Goal: Transaction & Acquisition: Purchase product/service

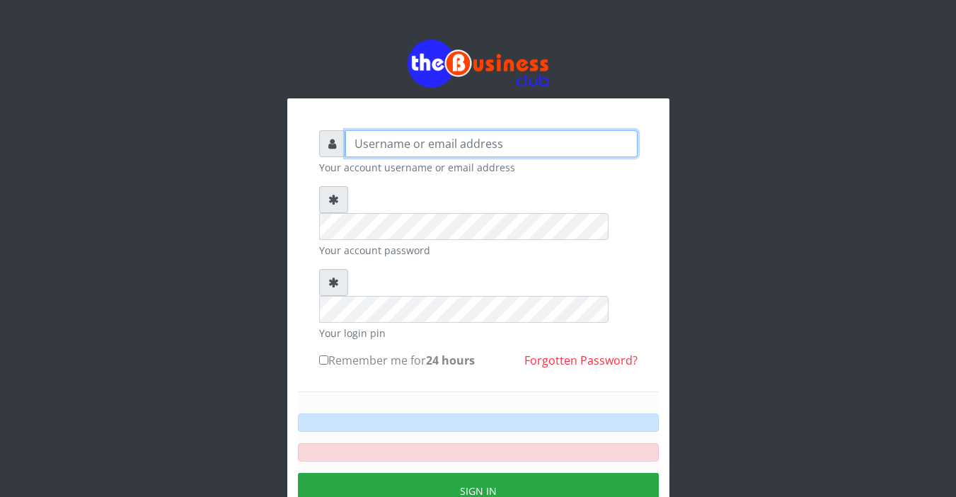
click at [394, 141] on input "text" at bounding box center [491, 143] width 292 height 27
type input "Sarahadesode"
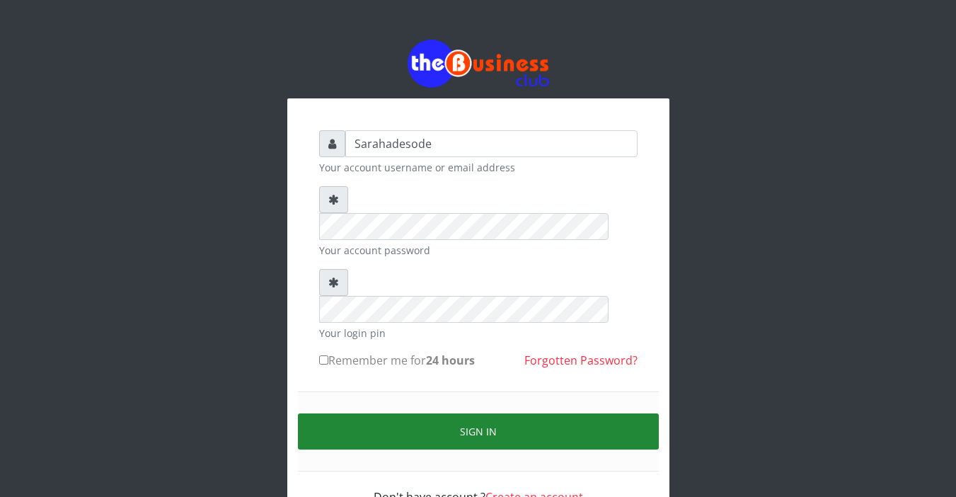
click at [465, 413] on button "Sign in" at bounding box center [478, 431] width 361 height 36
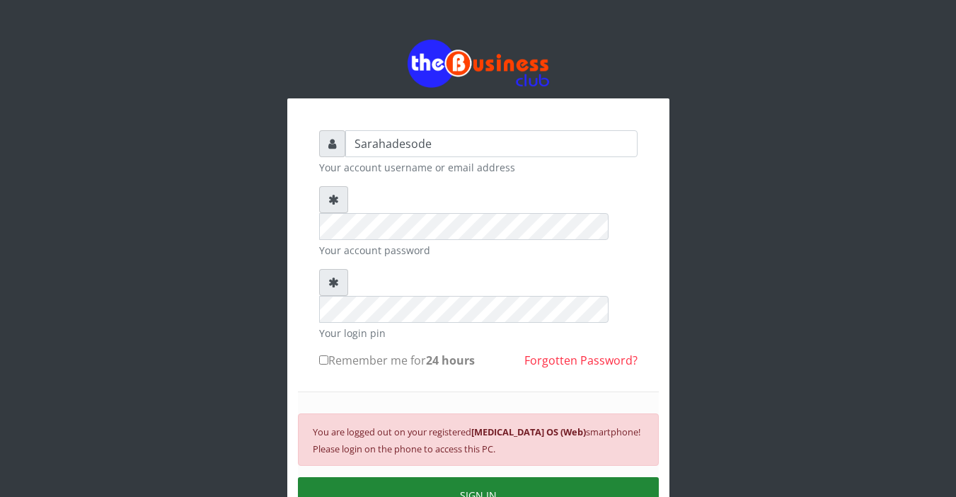
click at [502, 477] on button "SIGN IN" at bounding box center [478, 495] width 361 height 36
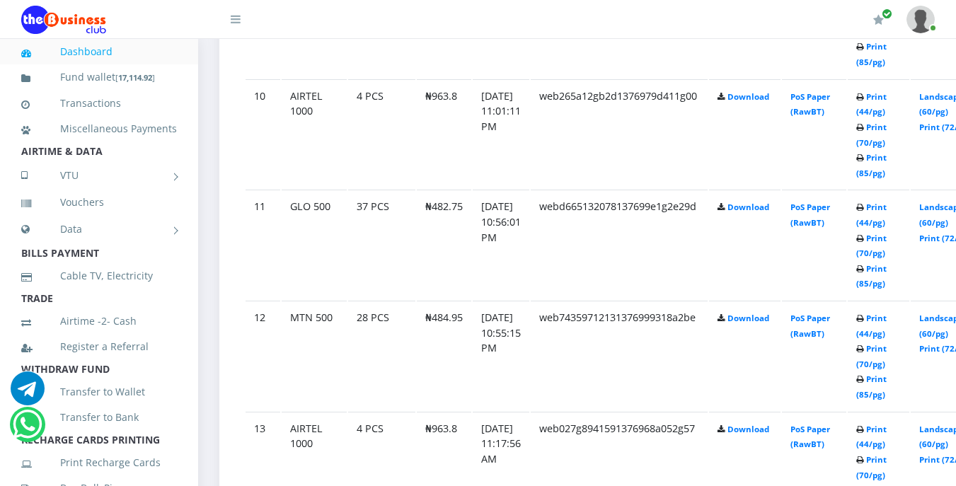
scroll to position [1811, 0]
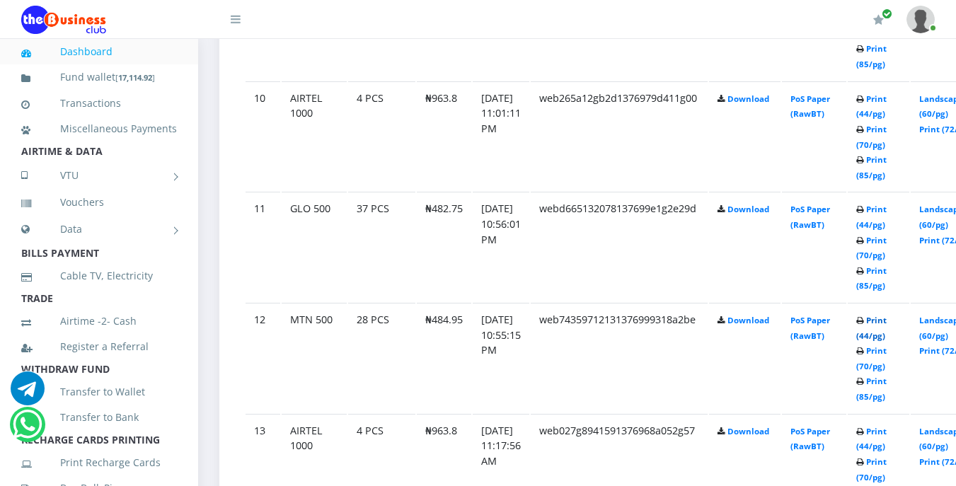
click at [886, 322] on link "Print (44/pg)" at bounding box center [871, 328] width 30 height 26
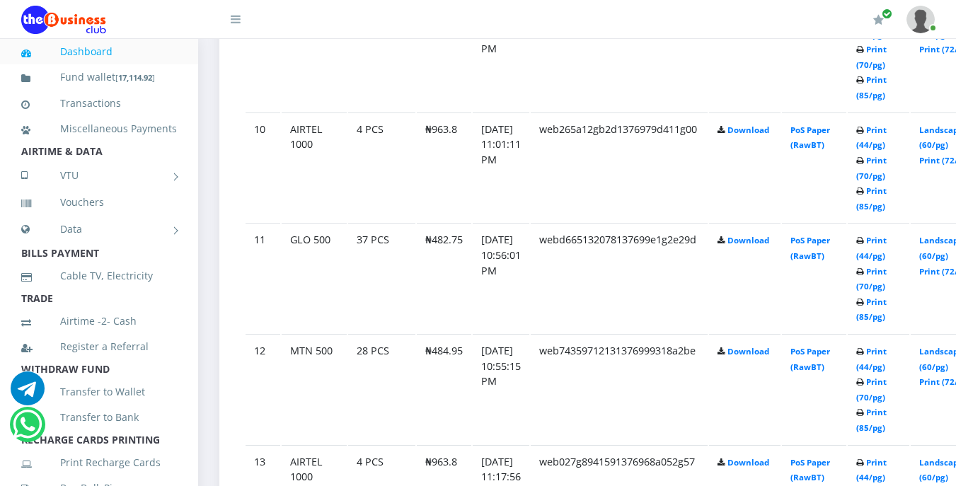
scroll to position [1783, 0]
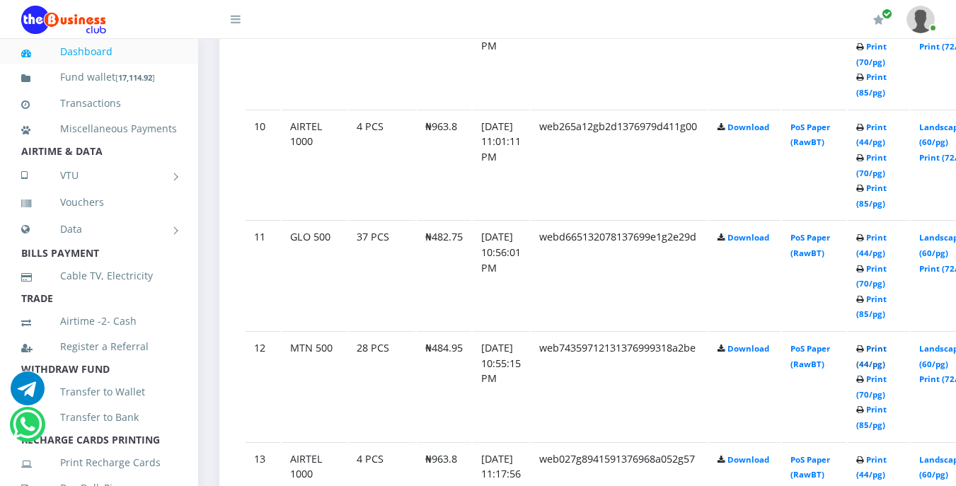
click at [886, 352] on link "Print (44/pg)" at bounding box center [871, 356] width 30 height 26
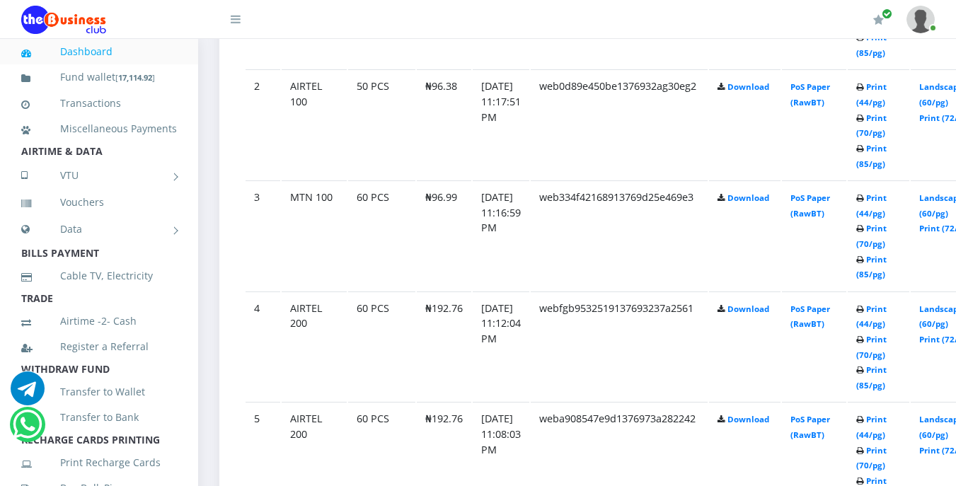
scroll to position [934, 0]
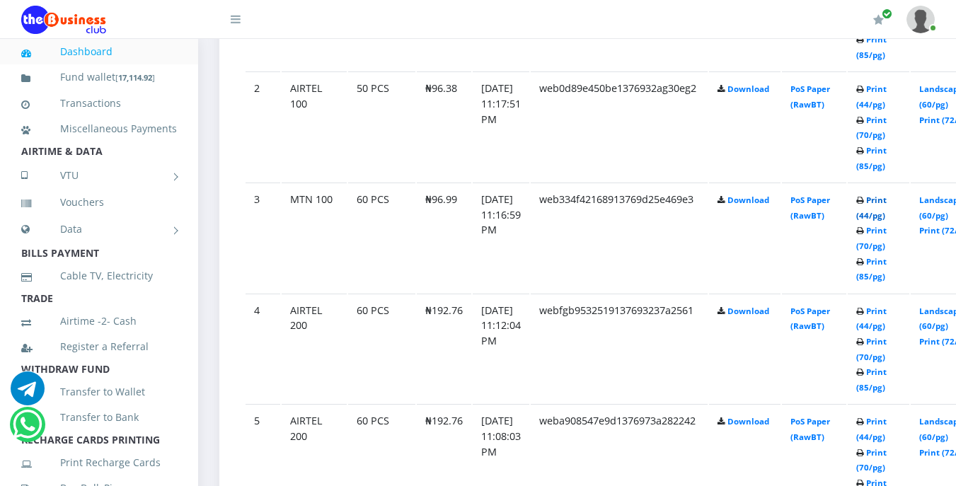
click at [886, 195] on link "Print (44/pg)" at bounding box center [871, 208] width 30 height 26
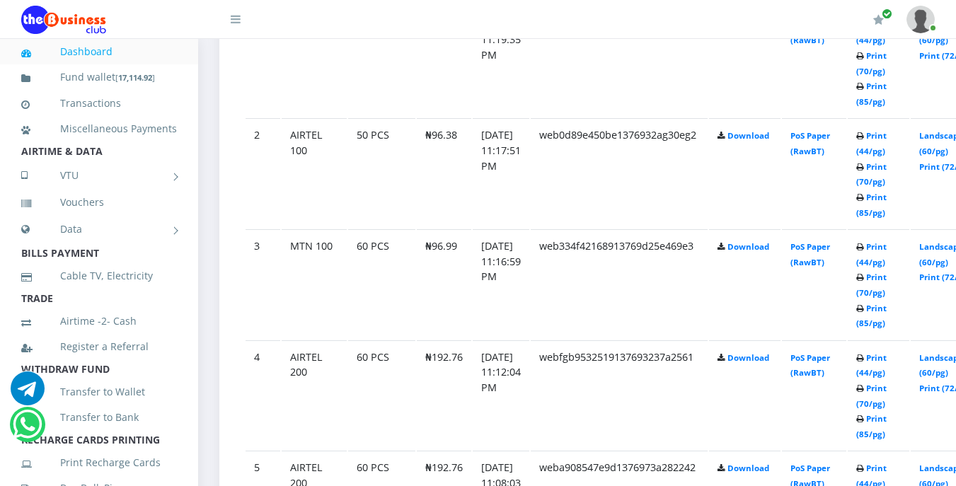
scroll to position [934, 0]
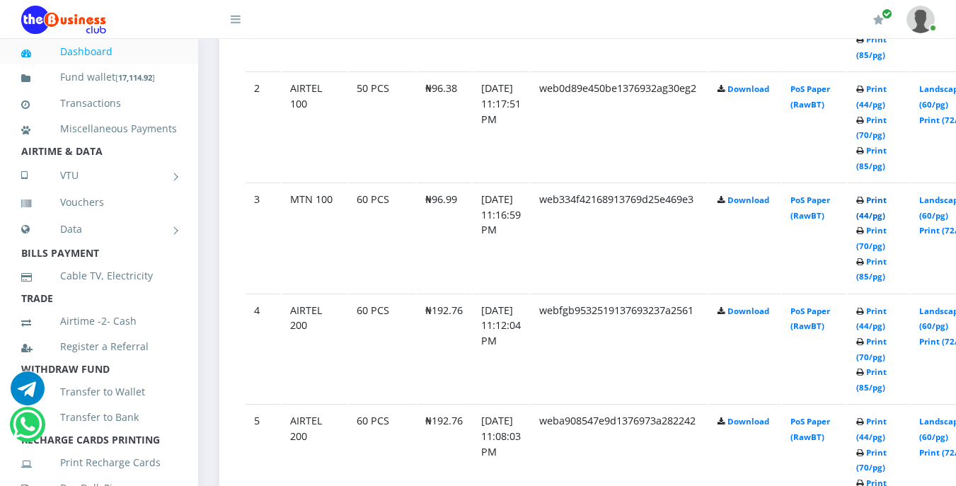
click at [886, 202] on link "Print (44/pg)" at bounding box center [871, 208] width 30 height 26
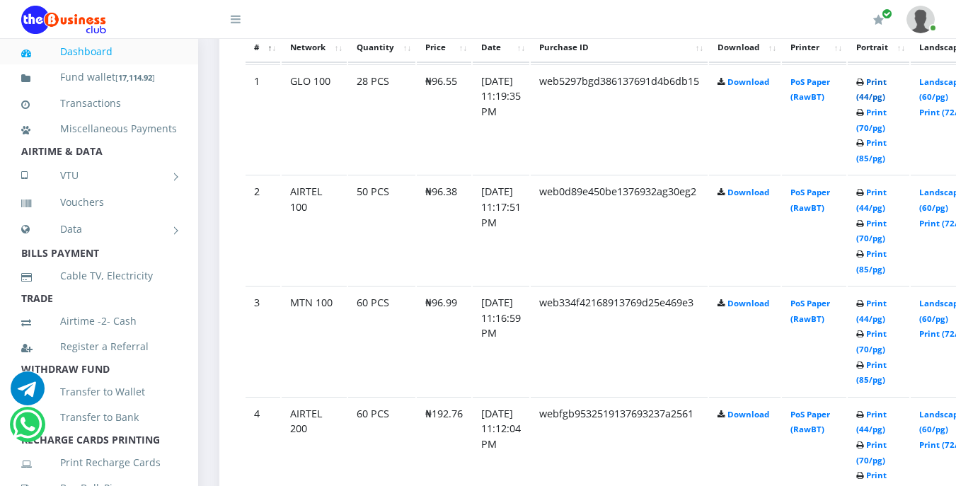
click at [886, 87] on link "Print (44/pg)" at bounding box center [871, 89] width 30 height 26
click at [886, 83] on link "Print (44/pg)" at bounding box center [871, 89] width 30 height 26
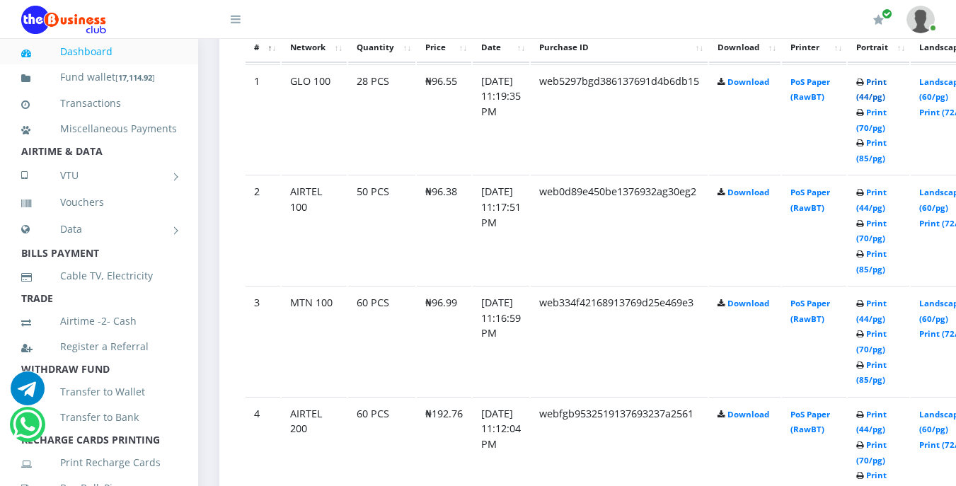
click at [886, 82] on link "Print (44/pg)" at bounding box center [871, 89] width 30 height 26
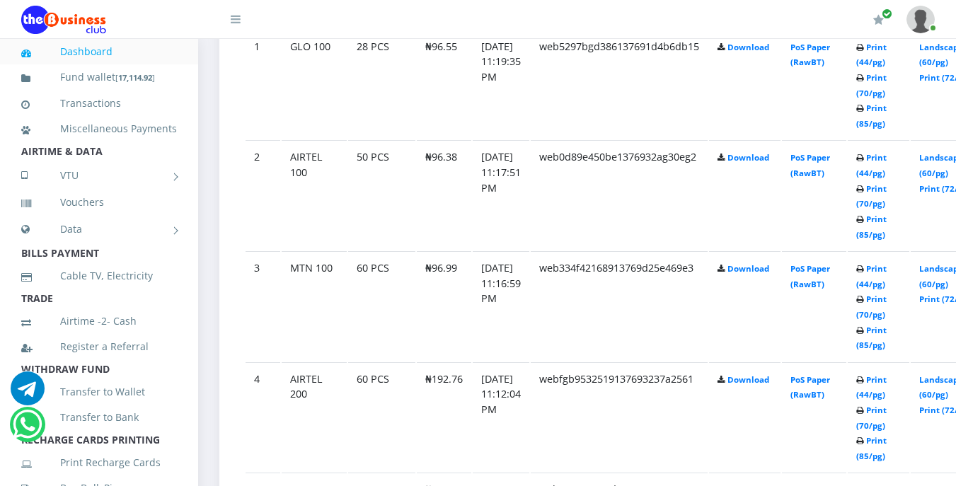
scroll to position [830, 0]
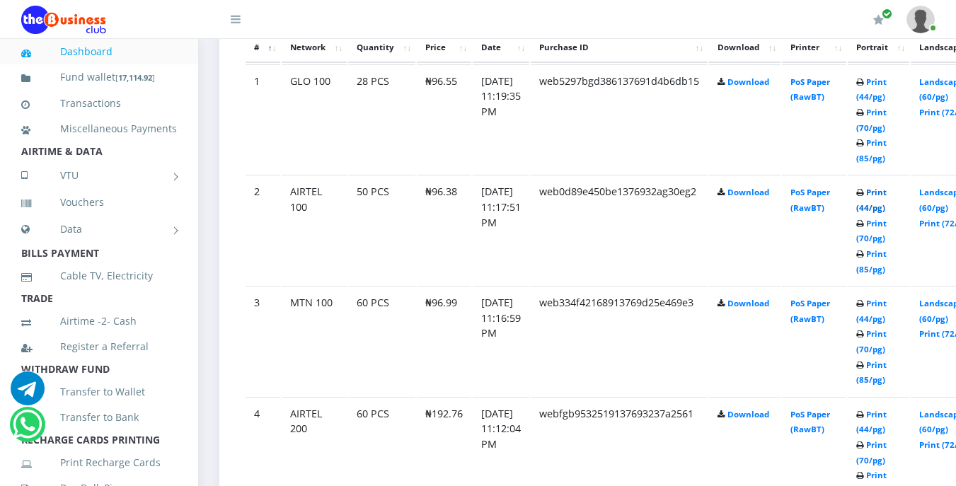
click at [886, 192] on link "Print (44/pg)" at bounding box center [871, 200] width 30 height 26
click at [886, 198] on link "Print (44/pg)" at bounding box center [871, 200] width 30 height 26
click at [886, 200] on link "Print (44/pg)" at bounding box center [871, 200] width 30 height 26
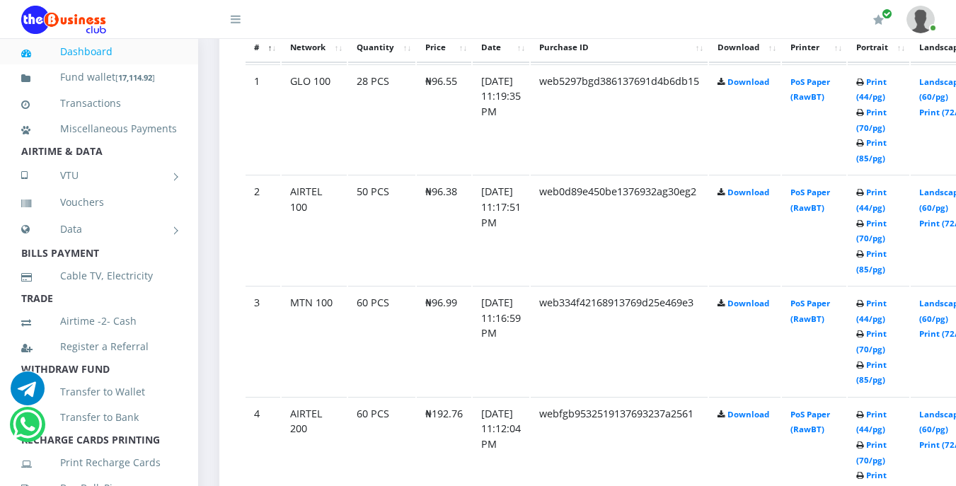
click at [864, 195] on icon at bounding box center [860, 193] width 8 height 8
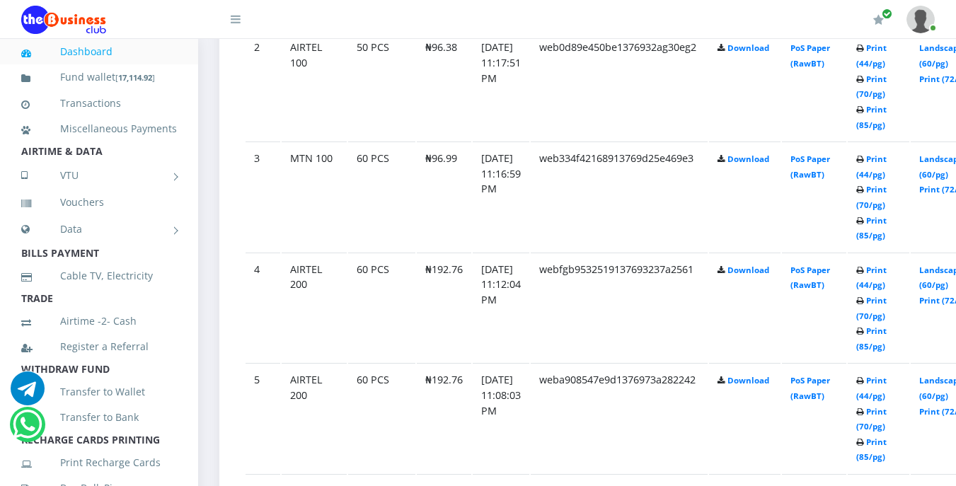
scroll to position [1003, 0]
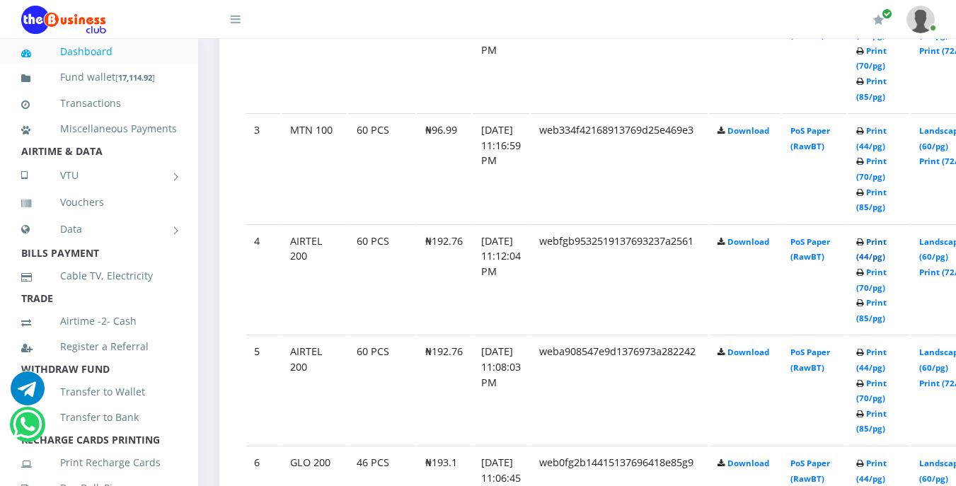
click at [886, 245] on link "Print (44/pg)" at bounding box center [871, 249] width 30 height 26
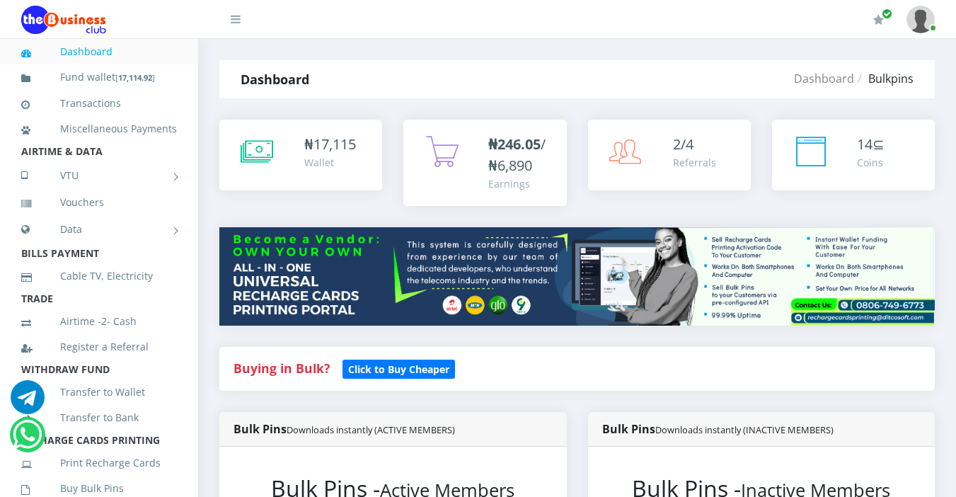
scroll to position [818, 0]
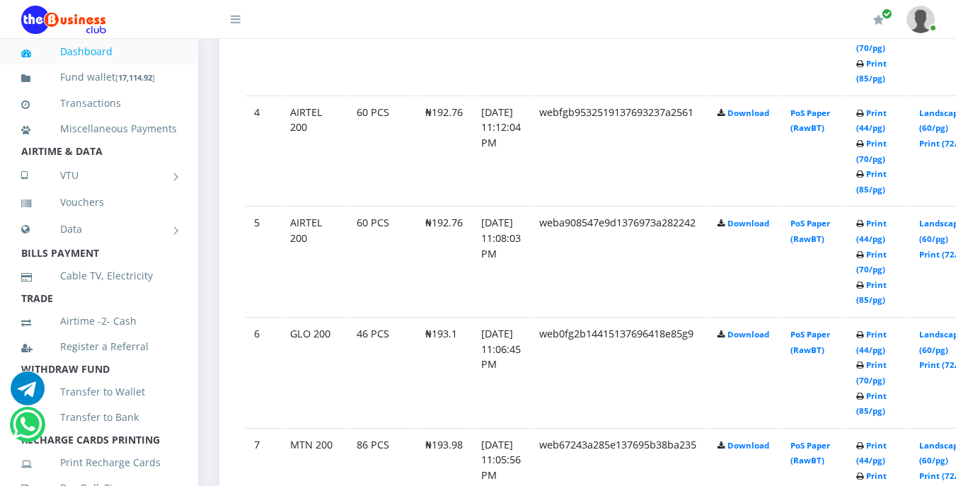
scroll to position [1160, 0]
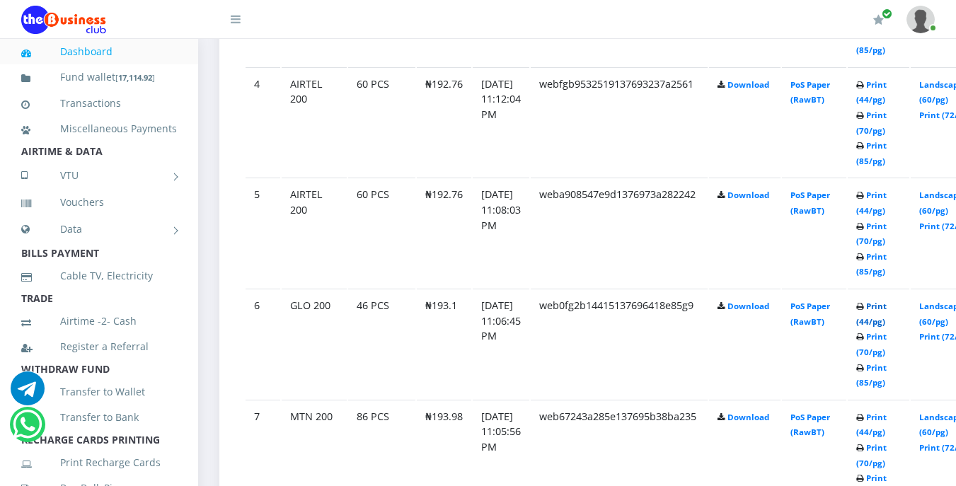
click at [886, 311] on link "Print (44/pg)" at bounding box center [871, 314] width 30 height 26
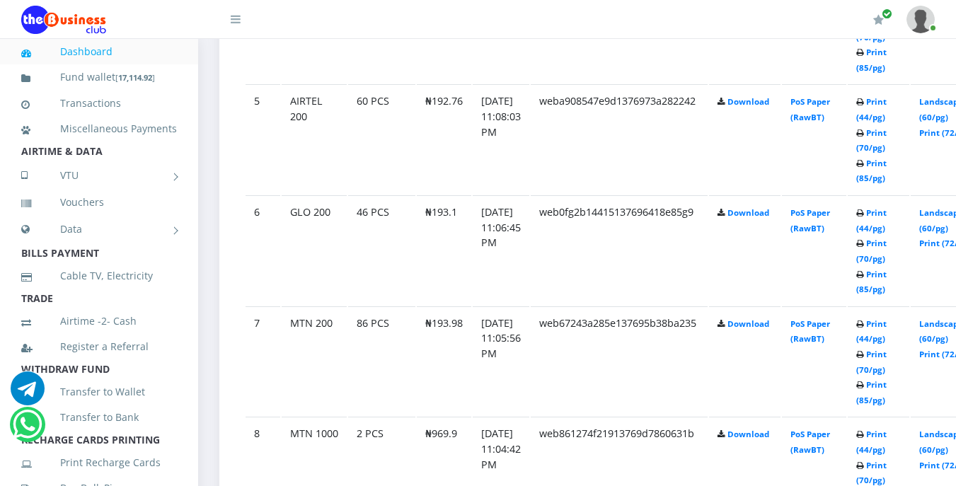
scroll to position [1255, 0]
click at [886, 324] on link "Print (44/pg)" at bounding box center [871, 330] width 30 height 26
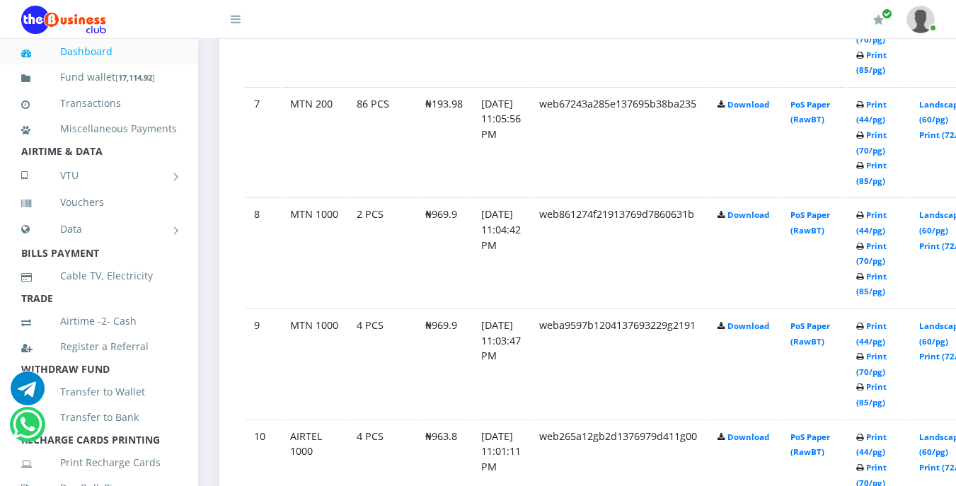
scroll to position [1471, 0]
click at [886, 219] on link "Print (44/pg)" at bounding box center [871, 224] width 30 height 26
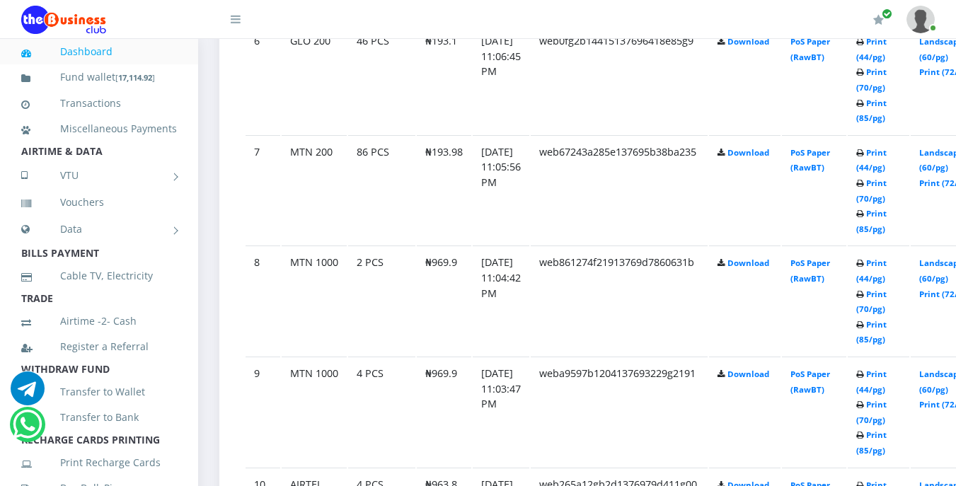
scroll to position [1471, 0]
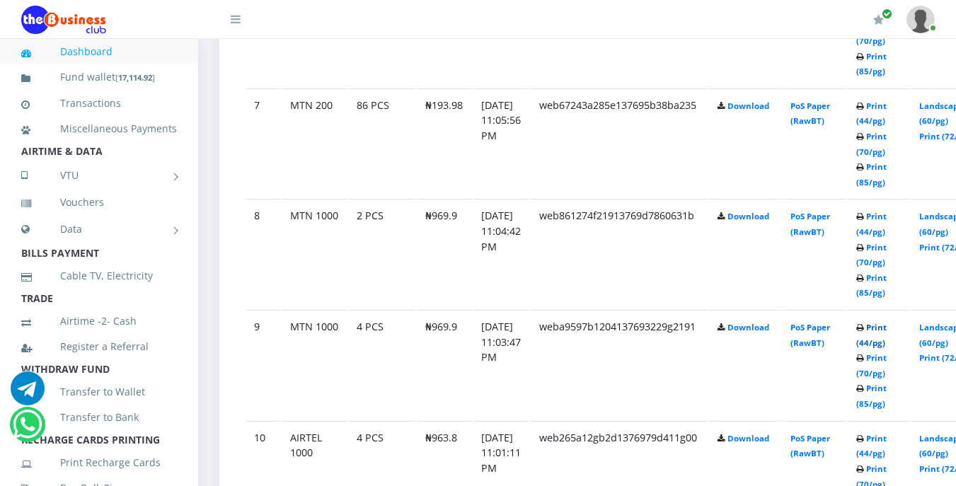
click at [886, 331] on link "Print (44/pg)" at bounding box center [871, 335] width 30 height 26
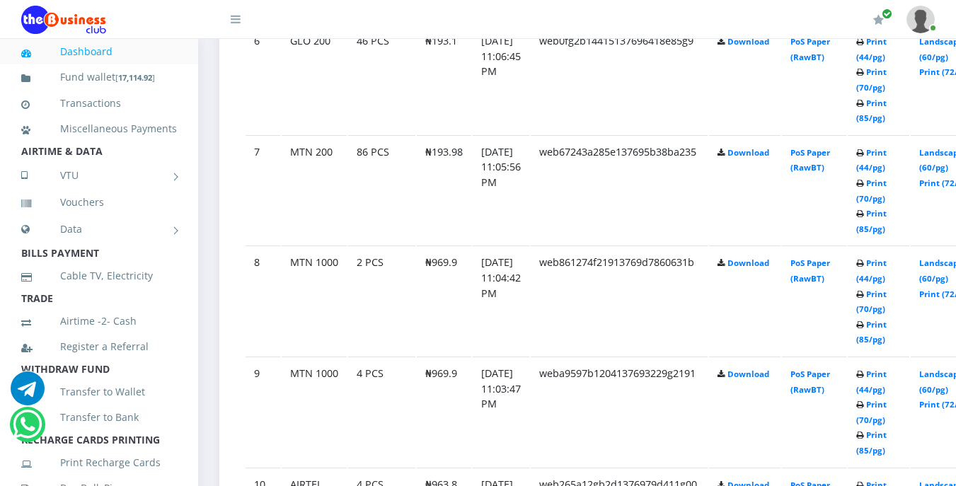
scroll to position [1471, 0]
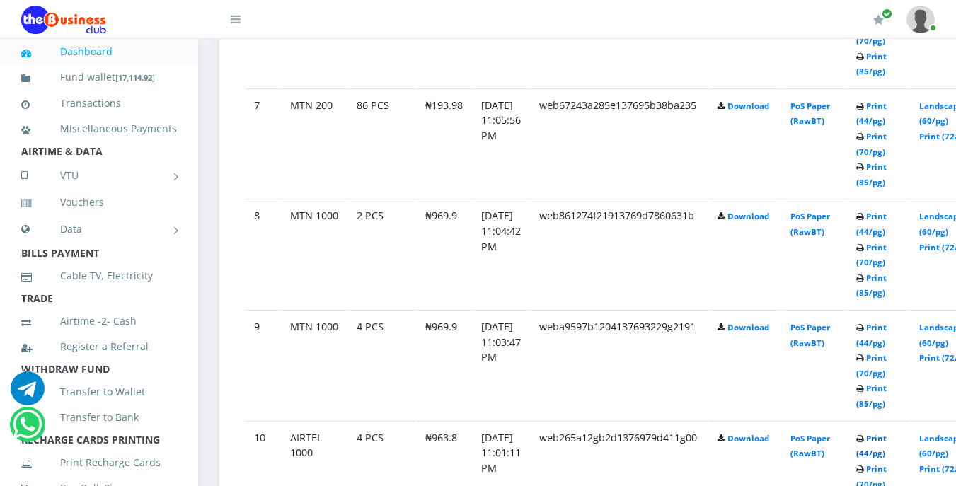
click at [886, 440] on link "Print (44/pg)" at bounding box center [871, 446] width 30 height 26
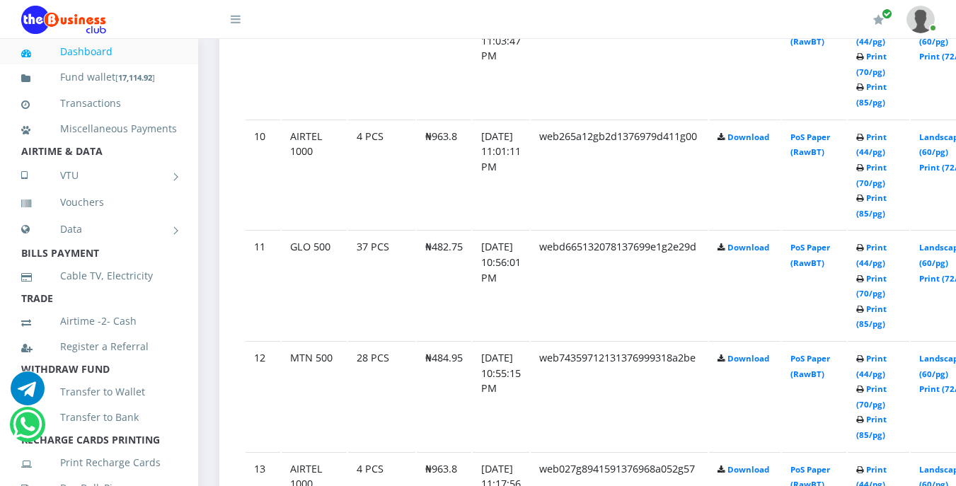
scroll to position [1783, 0]
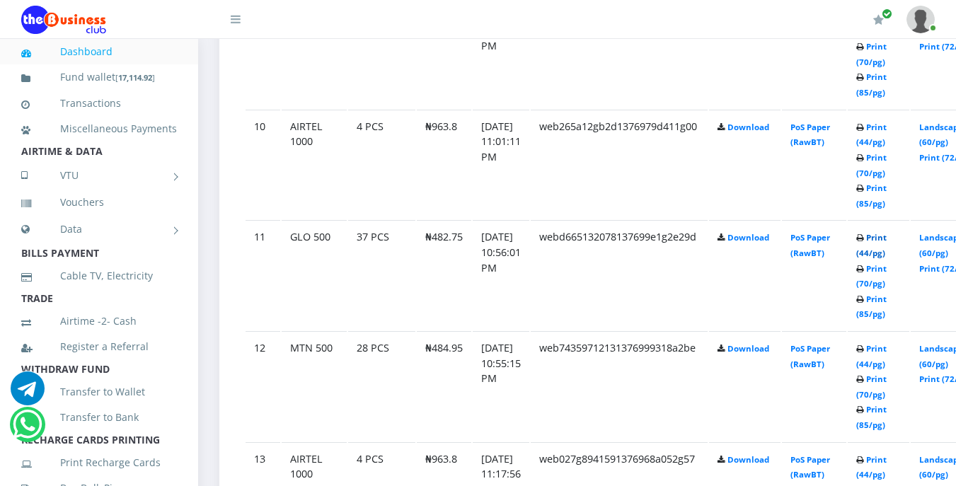
click at [886, 237] on link "Print (44/pg)" at bounding box center [871, 245] width 30 height 26
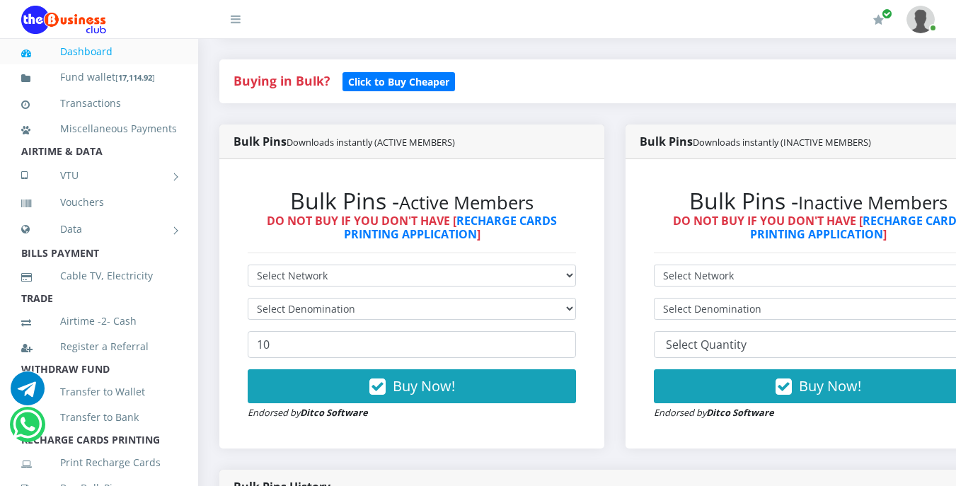
scroll to position [283, 0]
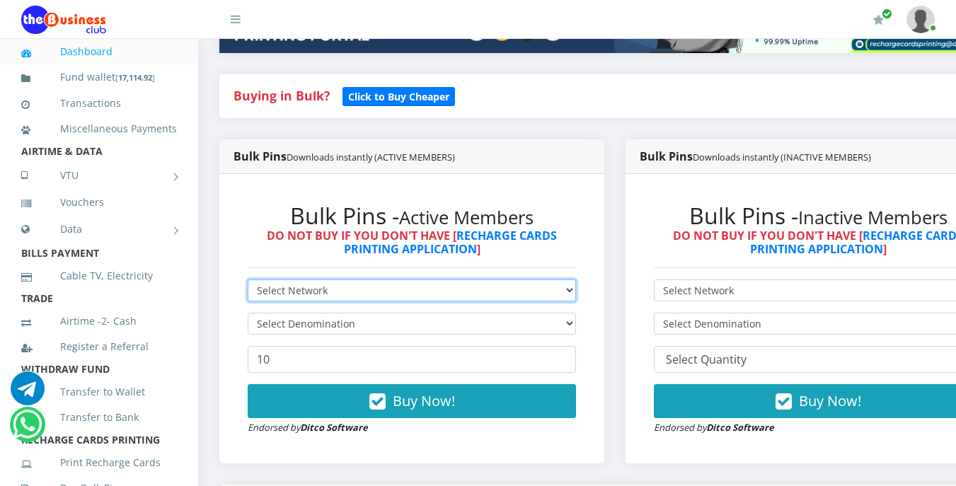
click at [360, 289] on select "Select Network MTN Globacom 9Mobile Airtel" at bounding box center [412, 290] width 328 height 22
select select "Airtel"
click at [248, 282] on select "Select Network MTN Globacom 9Mobile Airtel" at bounding box center [412, 290] width 328 height 22
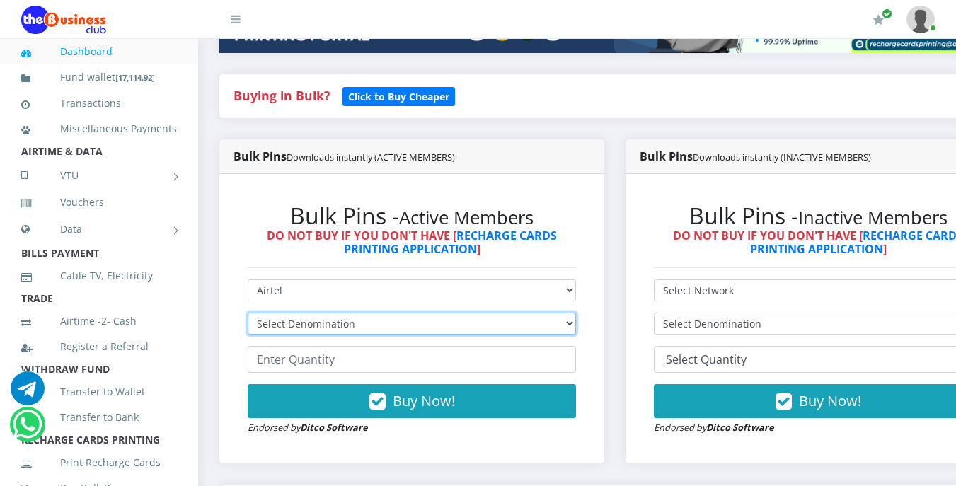
click at [354, 325] on select "Select Denomination Airtel NGN100 - ₦96.38 Airtel NGN200 - ₦192.76 Airtel NGN50…" at bounding box center [412, 324] width 328 height 22
select select "481.9-500"
click at [248, 315] on select "Select Denomination Airtel NGN100 - ₦96.38 Airtel NGN200 - ₦192.76 Airtel NGN50…" at bounding box center [412, 324] width 328 height 22
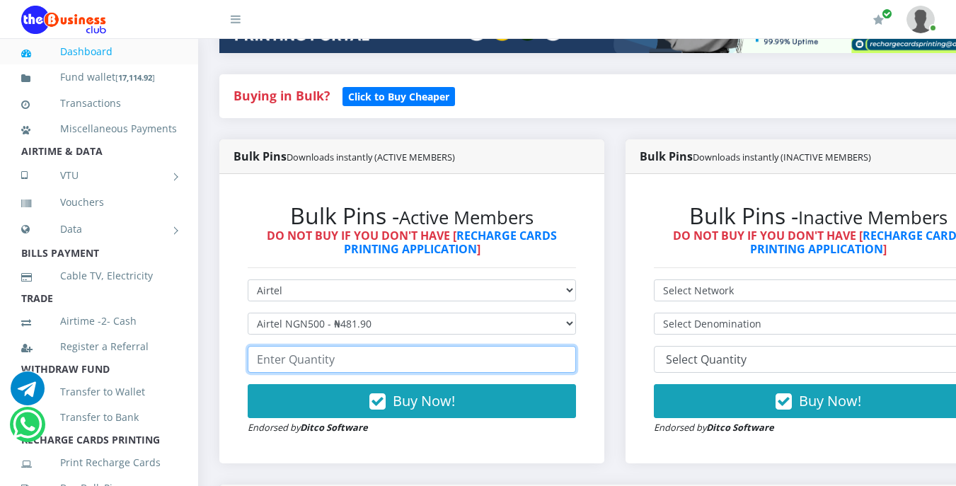
click at [353, 366] on input "number" at bounding box center [412, 359] width 328 height 27
type input "2"
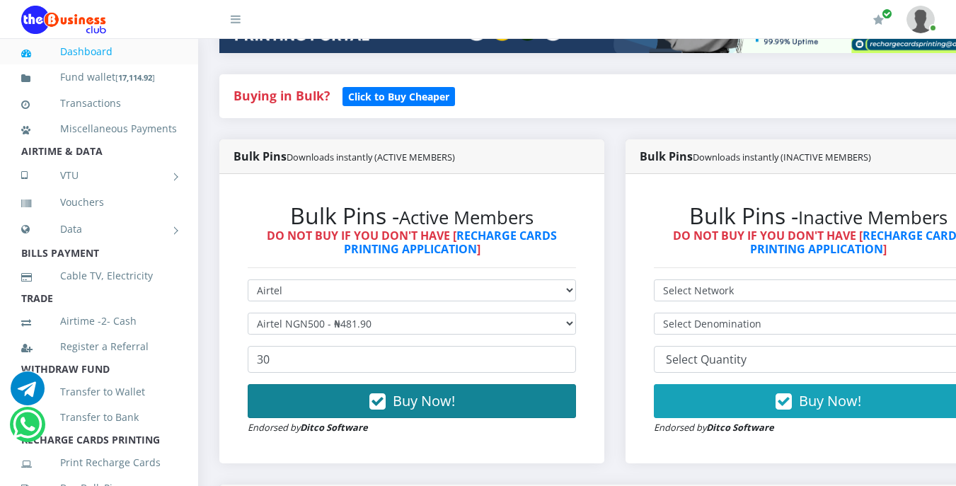
click at [394, 395] on button "Buy Now!" at bounding box center [412, 401] width 328 height 34
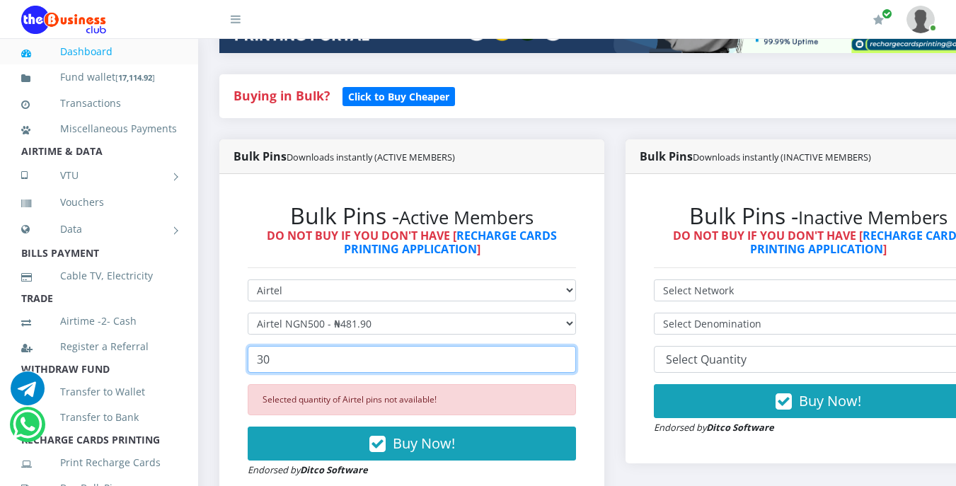
click at [262, 363] on input "30" at bounding box center [412, 359] width 328 height 27
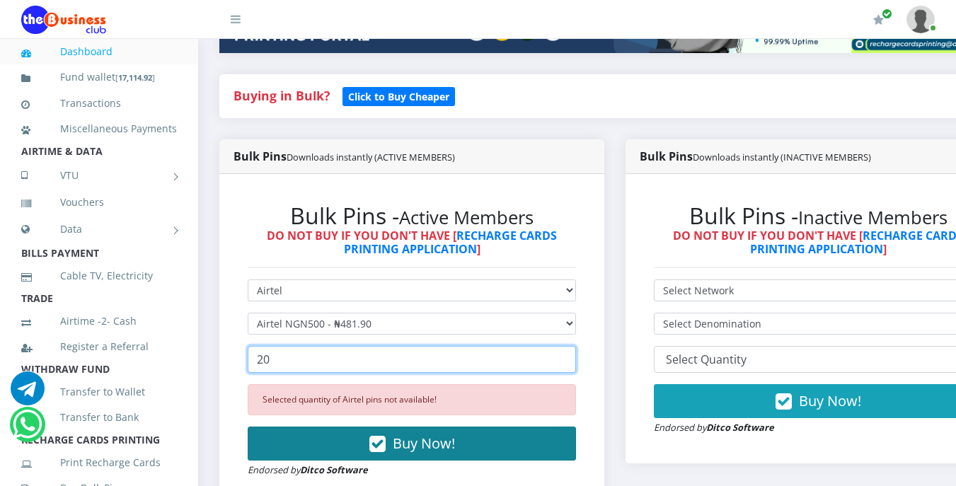
type input "20"
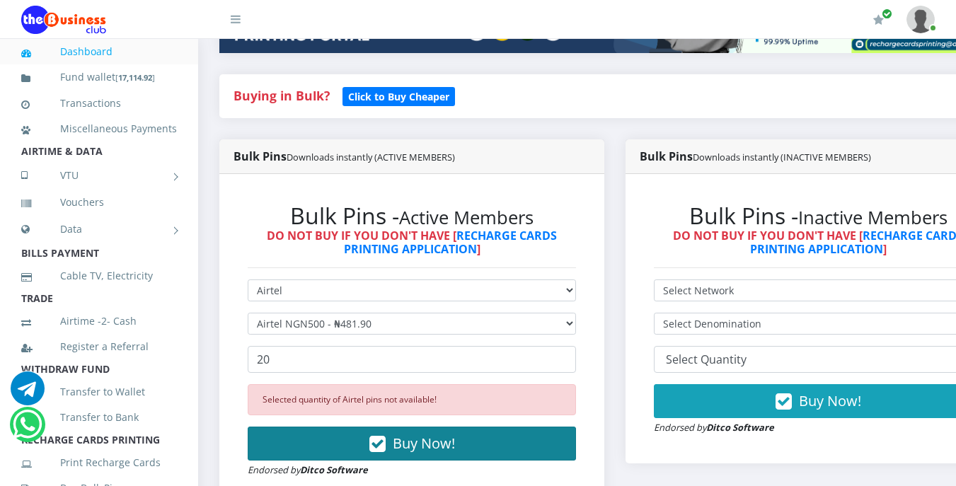
click at [398, 441] on span "Buy Now!" at bounding box center [424, 443] width 62 height 19
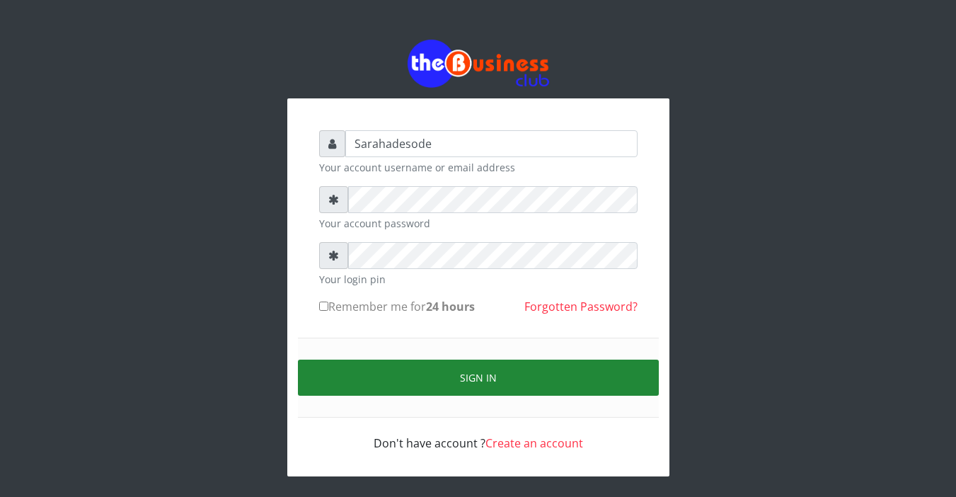
click at [477, 373] on button "Sign in" at bounding box center [478, 377] width 361 height 36
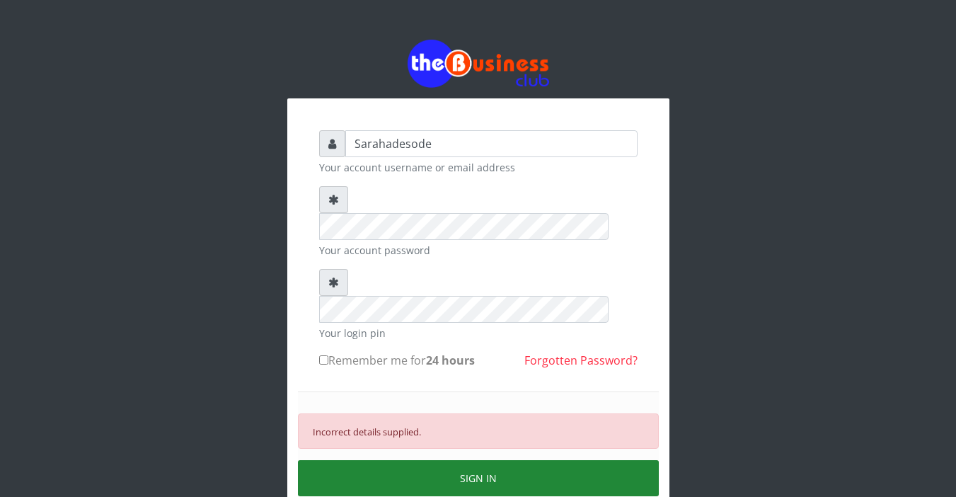
click at [485, 460] on button "SIGN IN" at bounding box center [478, 478] width 361 height 36
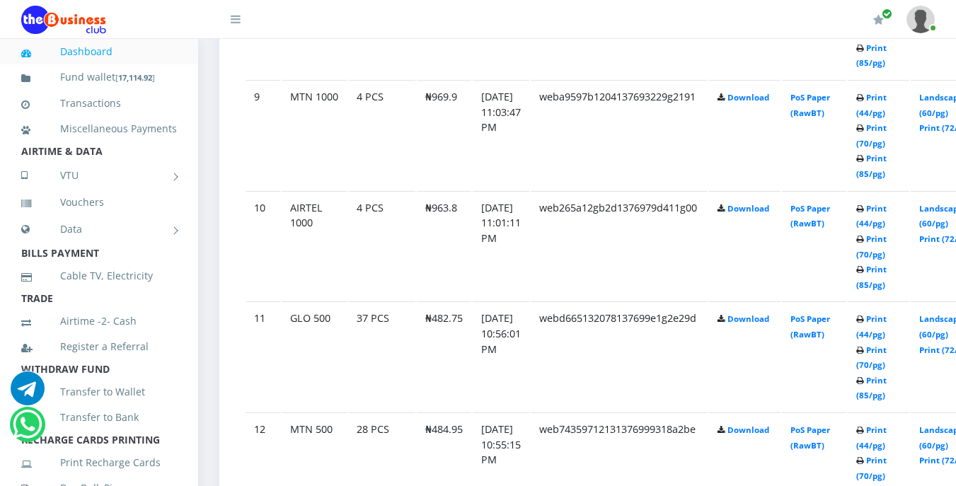
scroll to position [1708, 0]
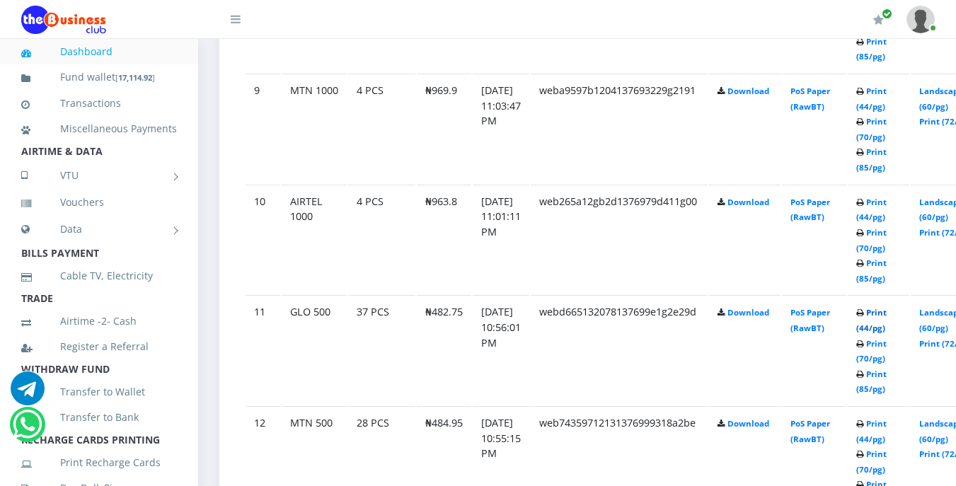
click at [886, 317] on link "Print (44/pg)" at bounding box center [871, 320] width 30 height 26
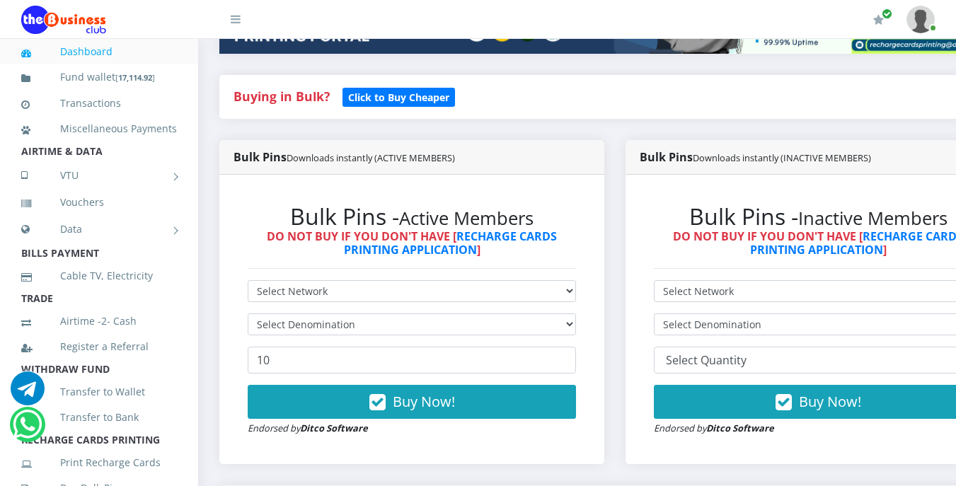
scroll to position [208, 0]
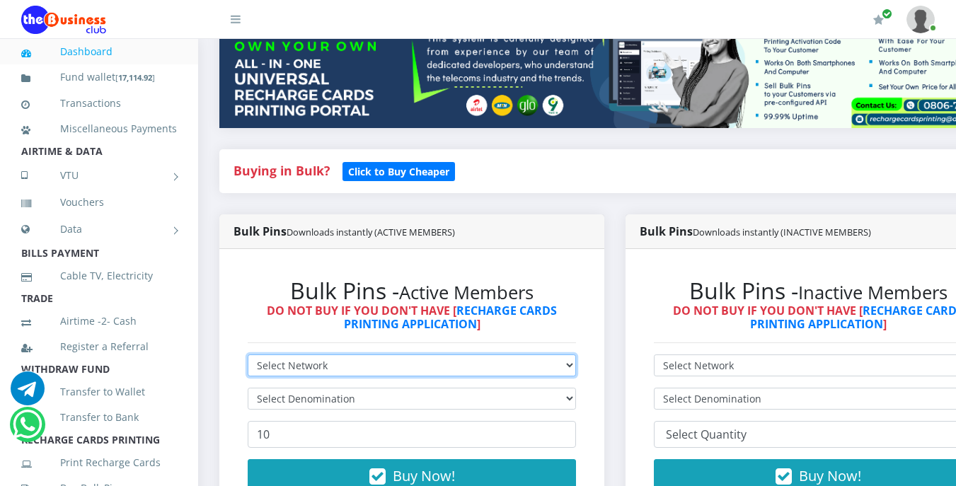
click at [414, 360] on select "Select Network MTN Globacom 9Mobile Airtel" at bounding box center [412, 365] width 328 height 22
select select "Airtel"
click at [248, 357] on select "Select Network MTN Globacom 9Mobile Airtel" at bounding box center [412, 365] width 328 height 22
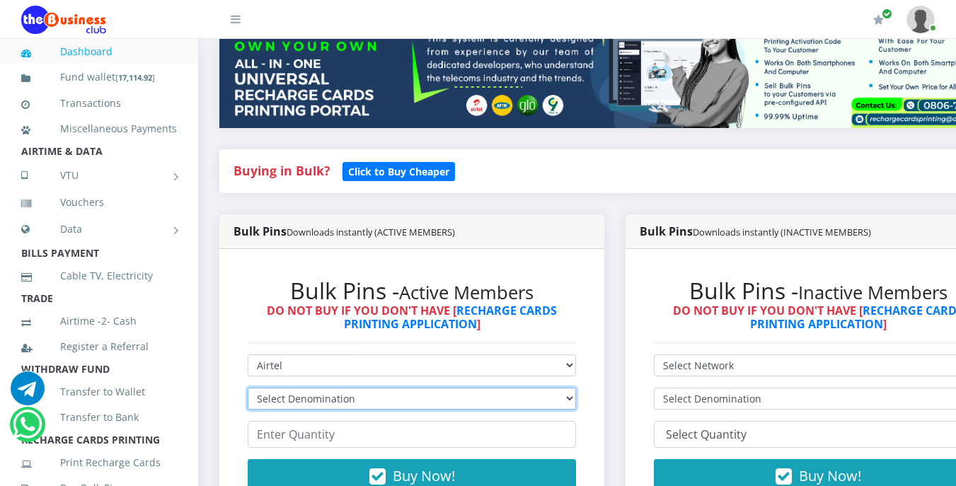
click at [374, 395] on select "Select Denomination Airtel NGN100 - ₦96.38 Airtel NGN200 - ₦192.76 Airtel NGN50…" at bounding box center [412, 399] width 328 height 22
